Goal: Transaction & Acquisition: Download file/media

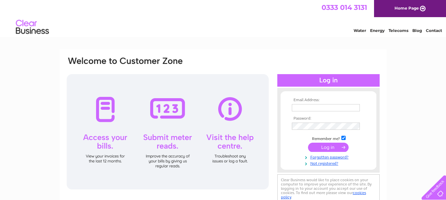
click at [329, 108] on input "text" at bounding box center [326, 107] width 68 height 7
type input "howard.whitelaw@yewtreestone.com"
click at [309, 119] on th "Password:" at bounding box center [328, 119] width 77 height 5
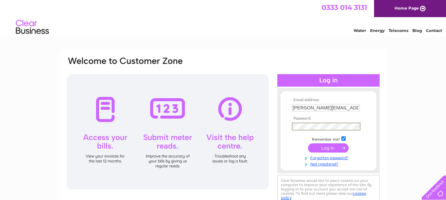
click at [308, 144] on input "submit" at bounding box center [328, 148] width 41 height 9
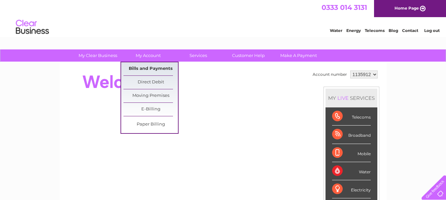
click at [154, 69] on link "Bills and Payments" at bounding box center [150, 68] width 54 height 13
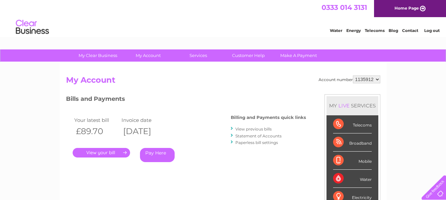
click at [110, 154] on link "." at bounding box center [101, 153] width 57 height 10
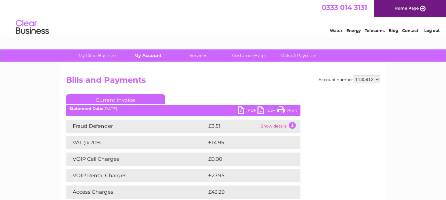
click at [143, 56] on link "My Account" at bounding box center [148, 56] width 54 height 12
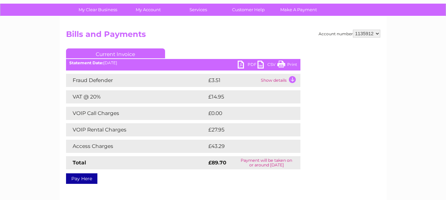
scroll to position [47, 0]
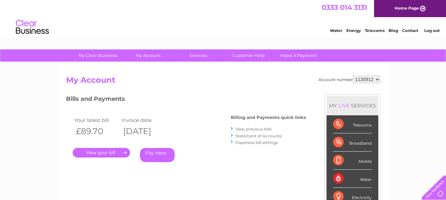
click at [119, 153] on link "." at bounding box center [101, 153] width 57 height 10
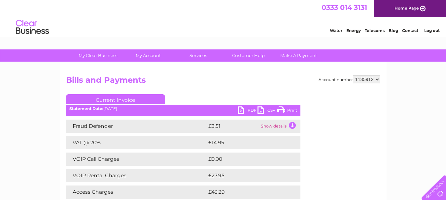
click at [239, 112] on link "PDF" at bounding box center [248, 112] width 20 height 10
